Goal: Information Seeking & Learning: Learn about a topic

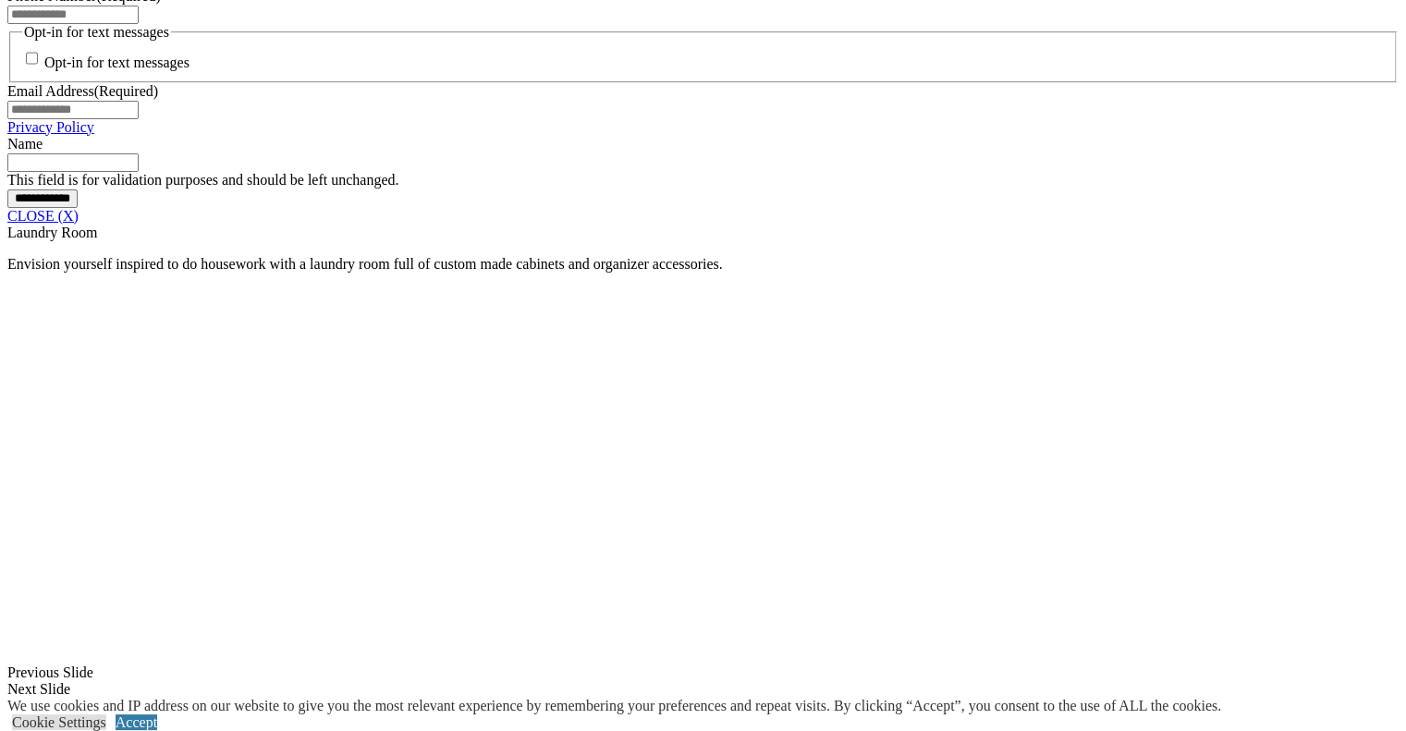
scroll to position [1501, 0]
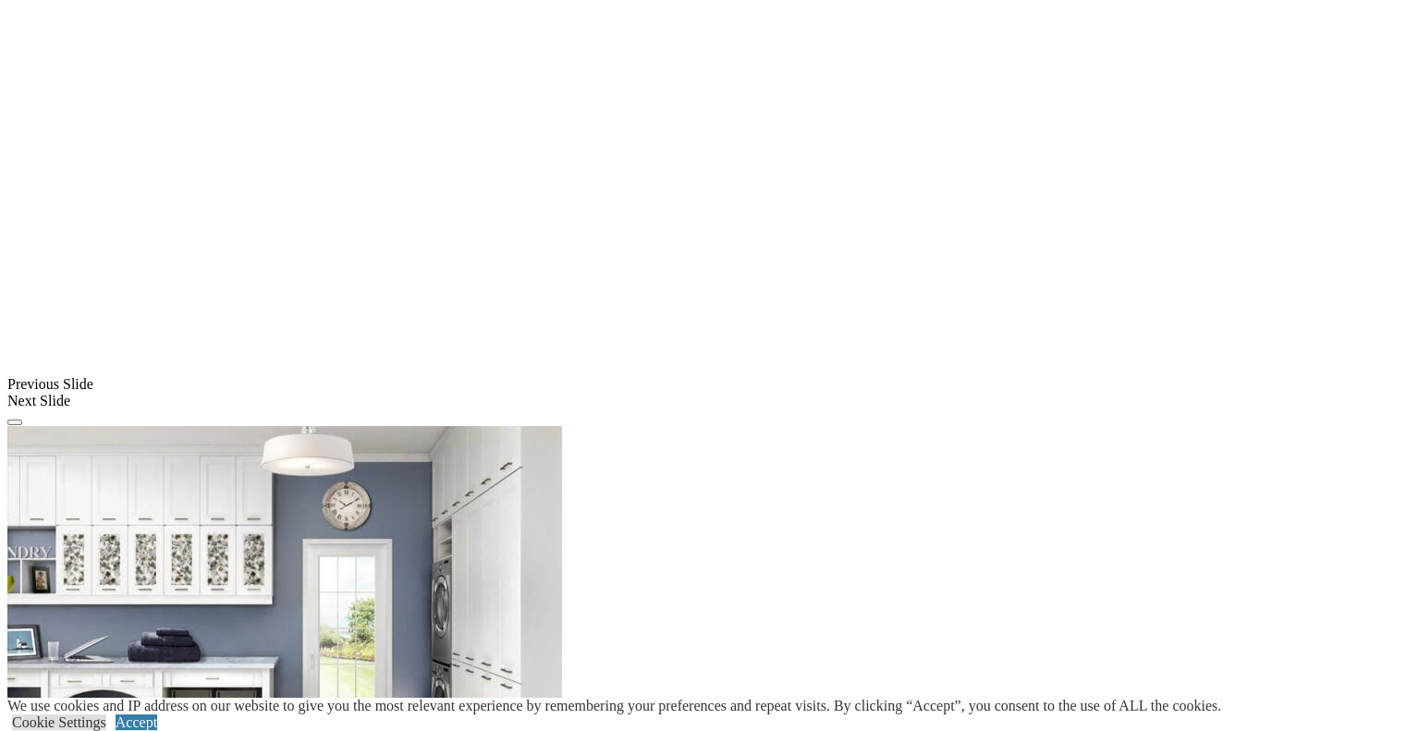
scroll to position [1819, 0]
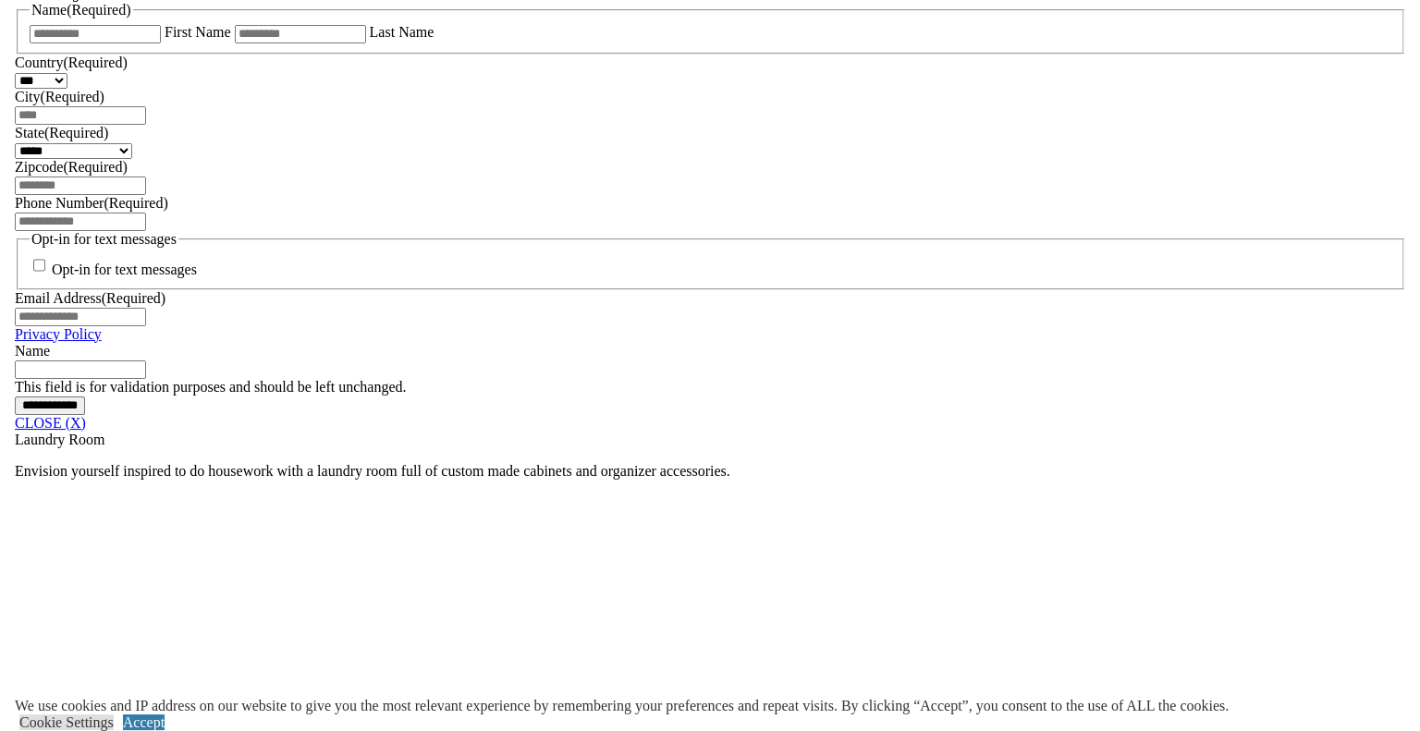
scroll to position [1286, 0]
